Goal: Task Accomplishment & Management: Manage account settings

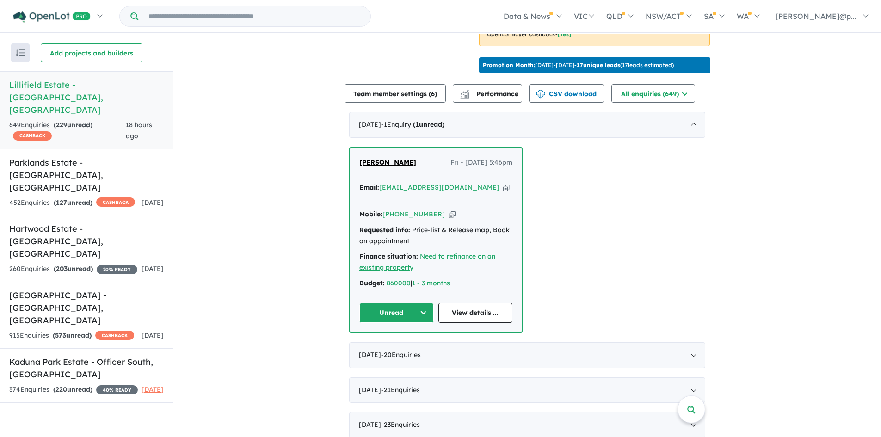
scroll to position [301, 0]
click at [439, 193] on div "Email: finmove1@gmail.com Copied! Mobile: +61 432 385 718 Copied! Requested inf…" at bounding box center [435, 237] width 153 height 111
click at [449, 209] on icon "button" at bounding box center [452, 214] width 7 height 10
click at [503, 186] on icon "button" at bounding box center [506, 187] width 7 height 10
drag, startPoint x: 406, startPoint y: 157, endPoint x: 352, endPoint y: 157, distance: 54.1
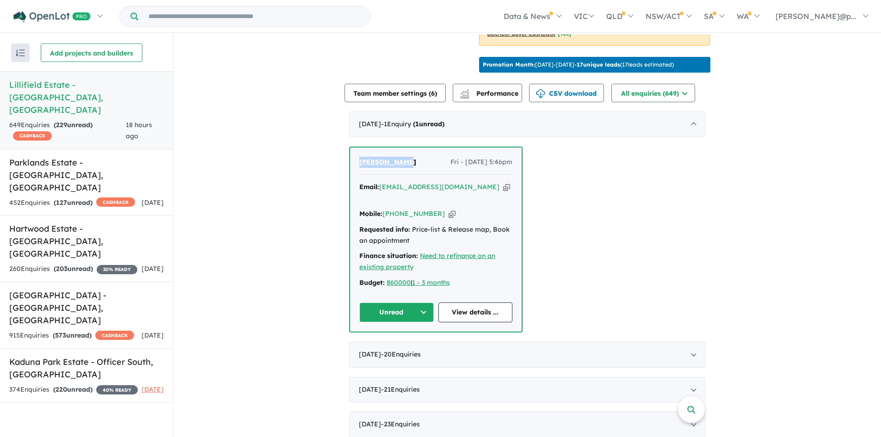
click at [352, 157] on div "David Pryor Fri - 03/10/2025, 5:46pm Email: finmove1@gmail.com Copied! Mobile: …" at bounding box center [436, 240] width 172 height 184
copy span "[PERSON_NAME]"
click at [470, 303] on link "View details ..." at bounding box center [476, 313] width 74 height 20
click at [406, 303] on button "Unread" at bounding box center [396, 313] width 74 height 20
click at [397, 345] on button "Assigned" at bounding box center [400, 355] width 80 height 21
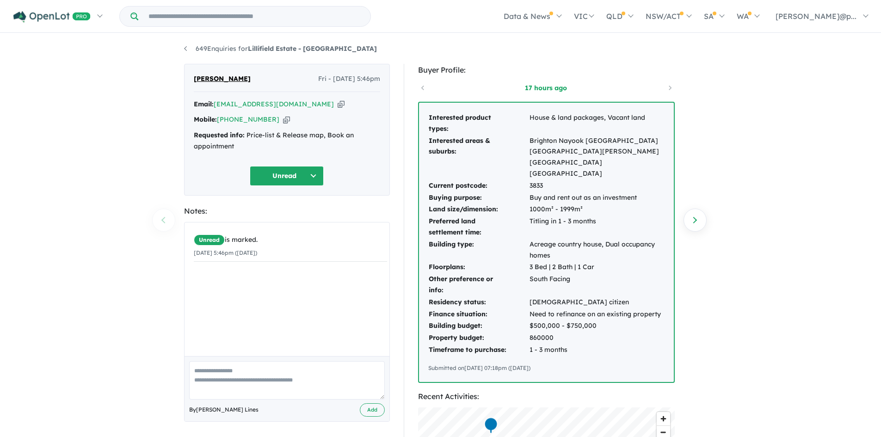
drag, startPoint x: 429, startPoint y: 113, endPoint x: 597, endPoint y: 341, distance: 283.5
click at [597, 341] on div "Interested product types: House & land packages, Vacant land Interested areas &…" at bounding box center [546, 242] width 255 height 279
copy div "Interested product types: House & land packages, Vacant land Interested areas &…"
